Goal: Information Seeking & Learning: Learn about a topic

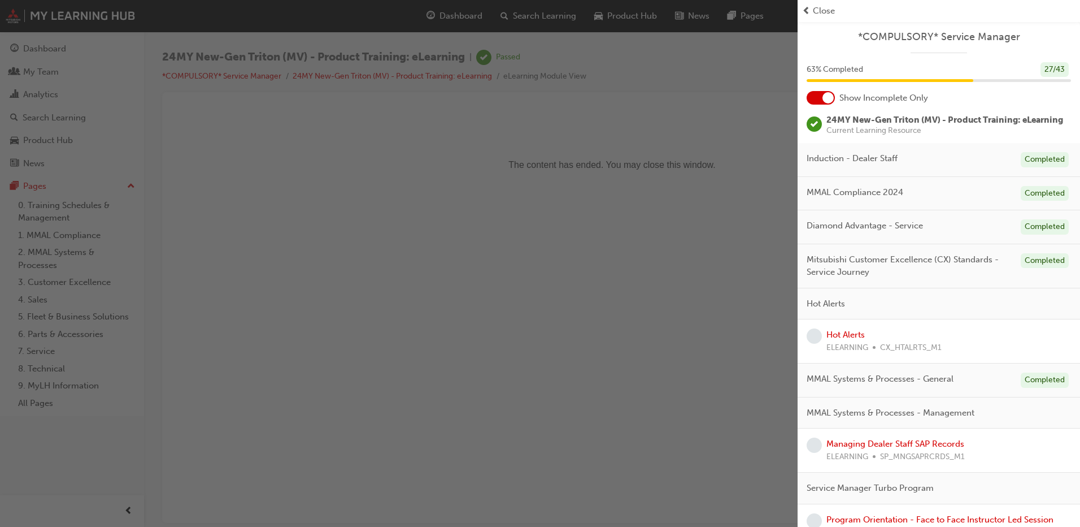
click at [813, 7] on span "Close" at bounding box center [824, 11] width 22 height 13
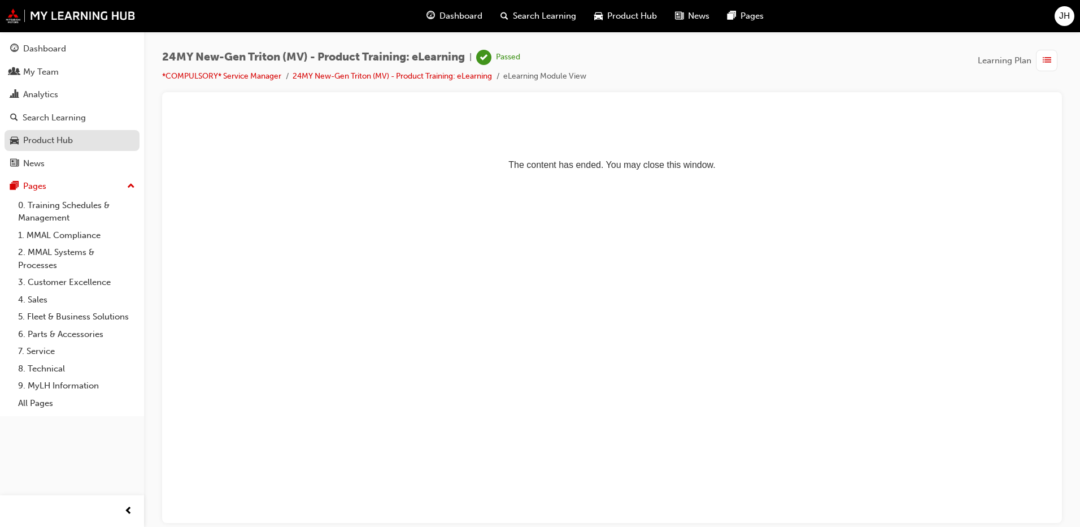
click at [53, 139] on div "Product Hub" at bounding box center [48, 140] width 50 height 13
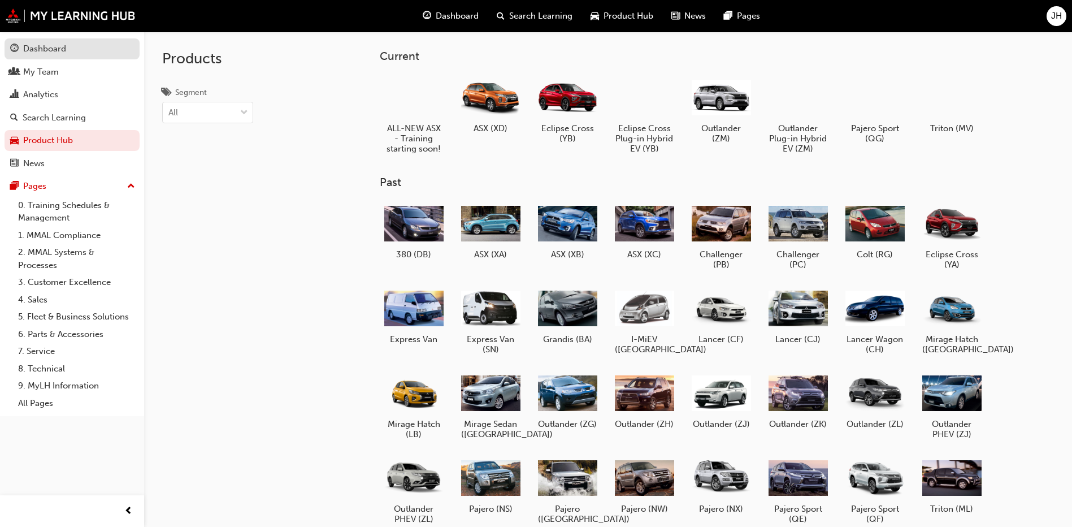
click at [44, 49] on div "Dashboard" at bounding box center [44, 48] width 43 height 13
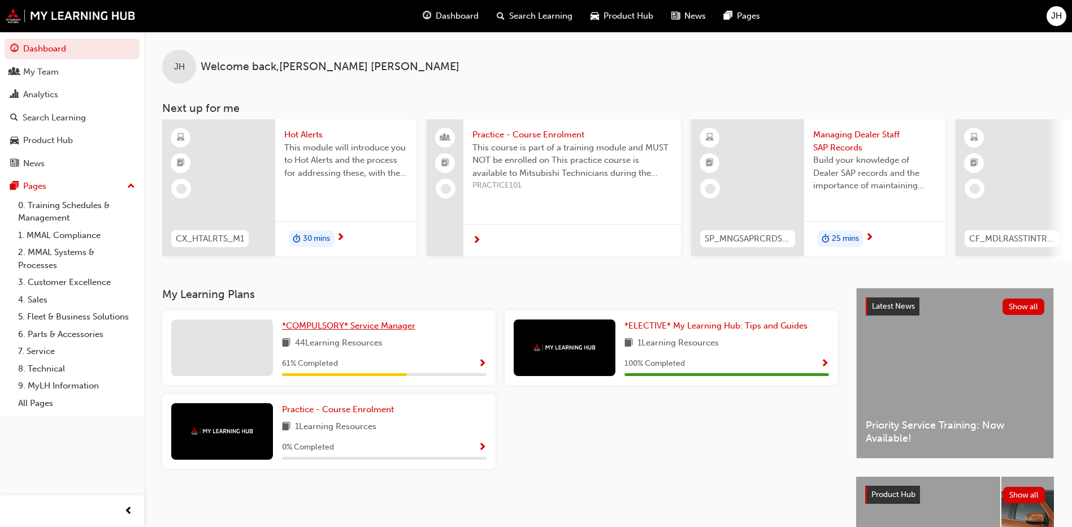
click at [389, 327] on span "*COMPULSORY* Service Manager" at bounding box center [348, 325] width 133 height 10
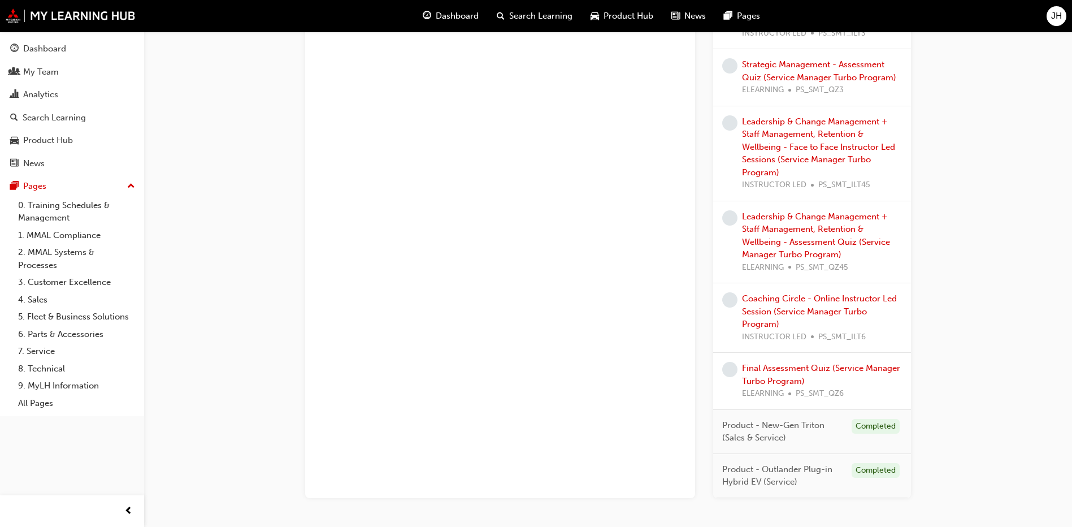
scroll to position [1240, 0]
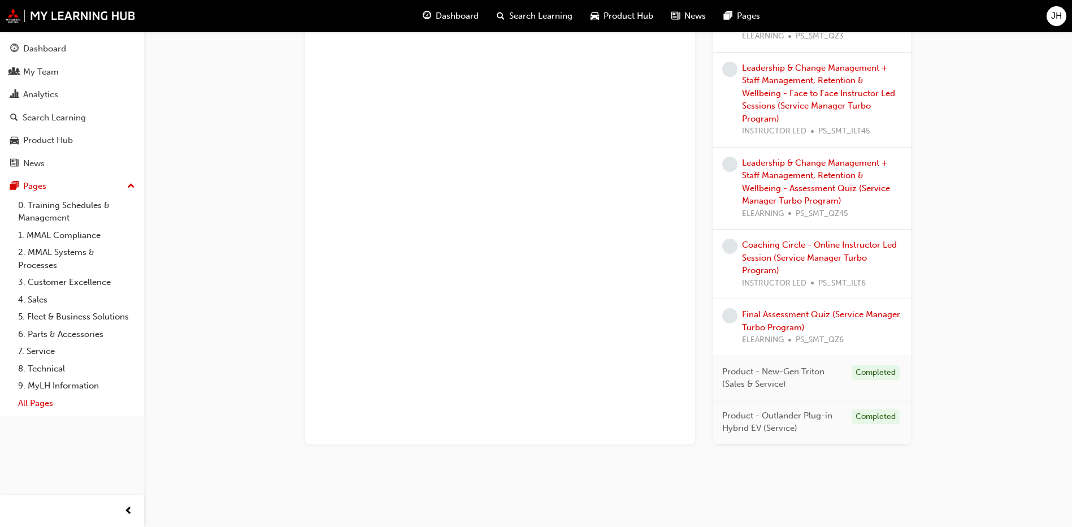
click at [39, 406] on link "All Pages" at bounding box center [77, 403] width 126 height 18
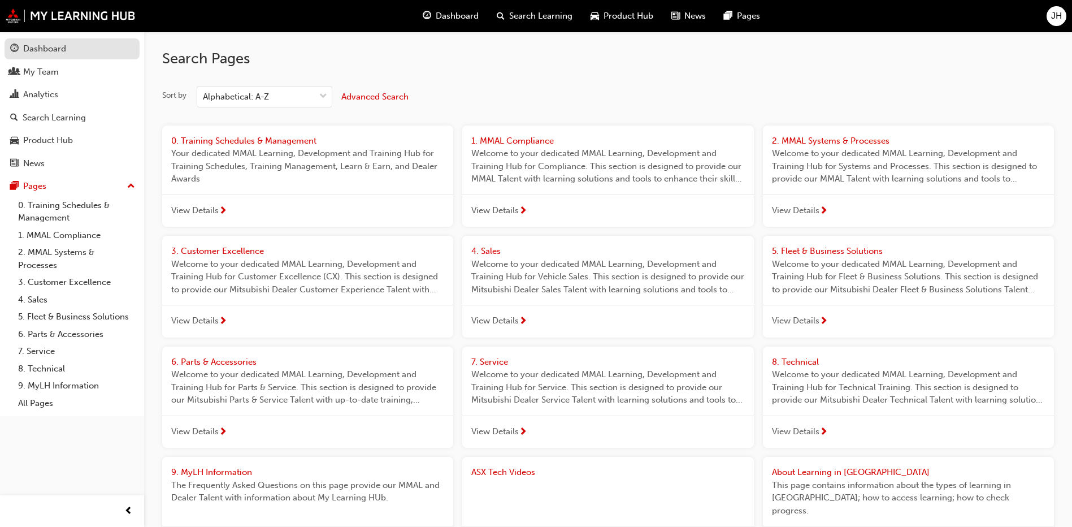
click at [59, 41] on link "Dashboard" at bounding box center [72, 48] width 135 height 21
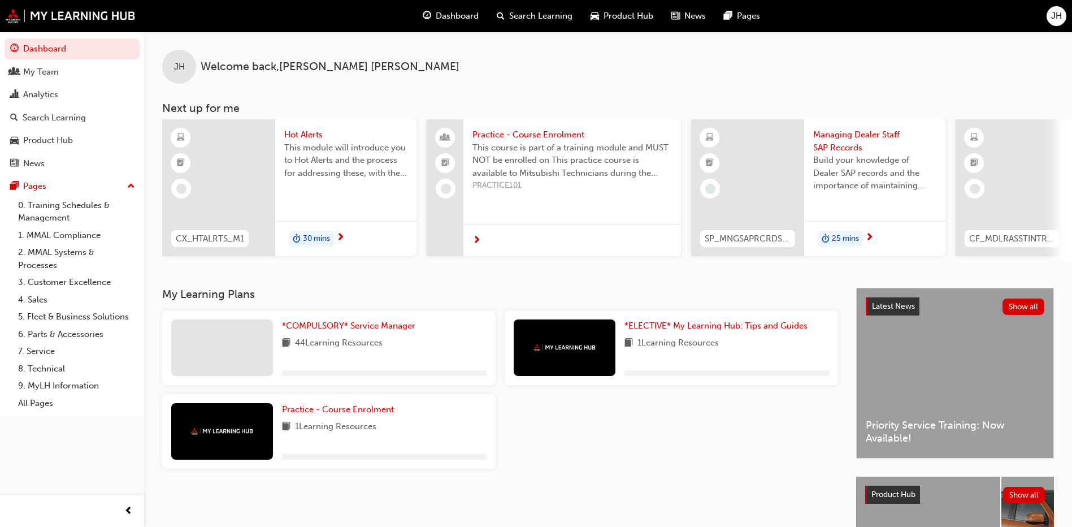
click at [540, 16] on span "Search Learning" at bounding box center [540, 16] width 63 height 13
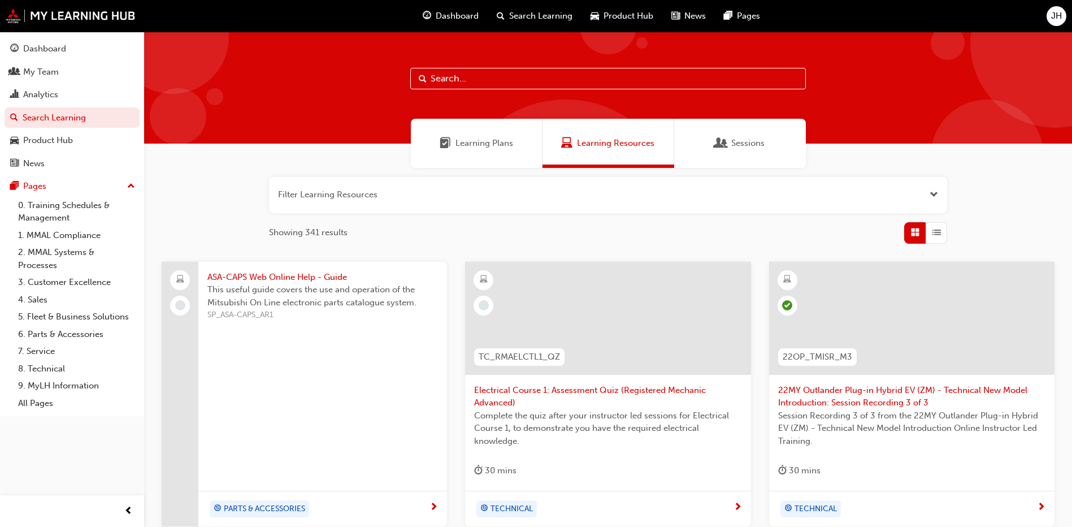
click at [514, 71] on input "text" at bounding box center [608, 78] width 396 height 21
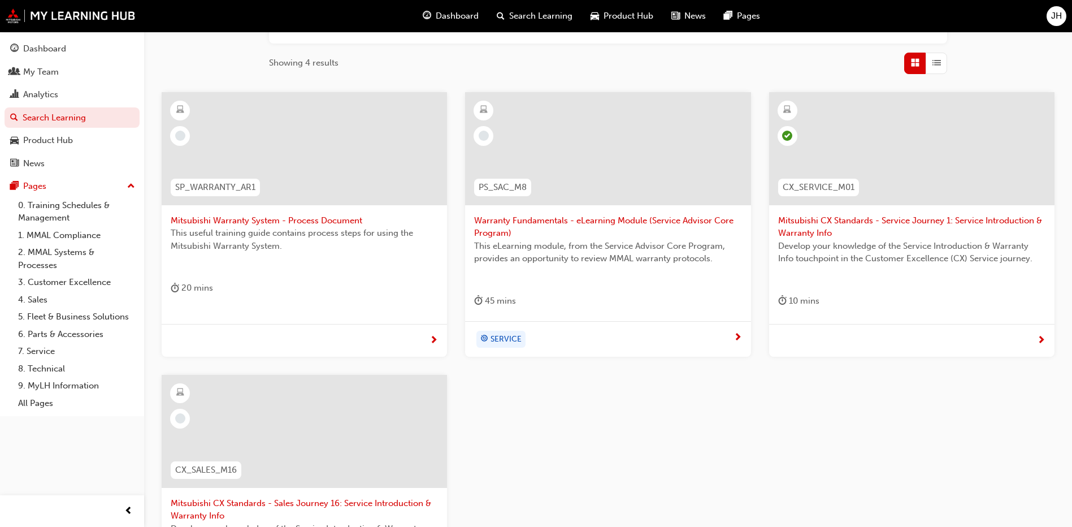
scroll to position [113, 0]
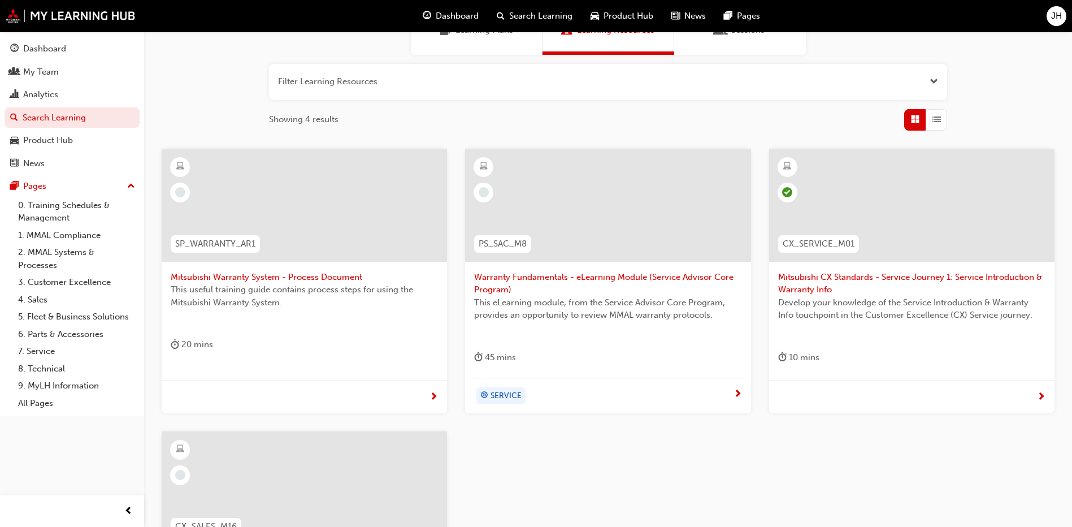
type input "warranty"
